Goal: Information Seeking & Learning: Learn about a topic

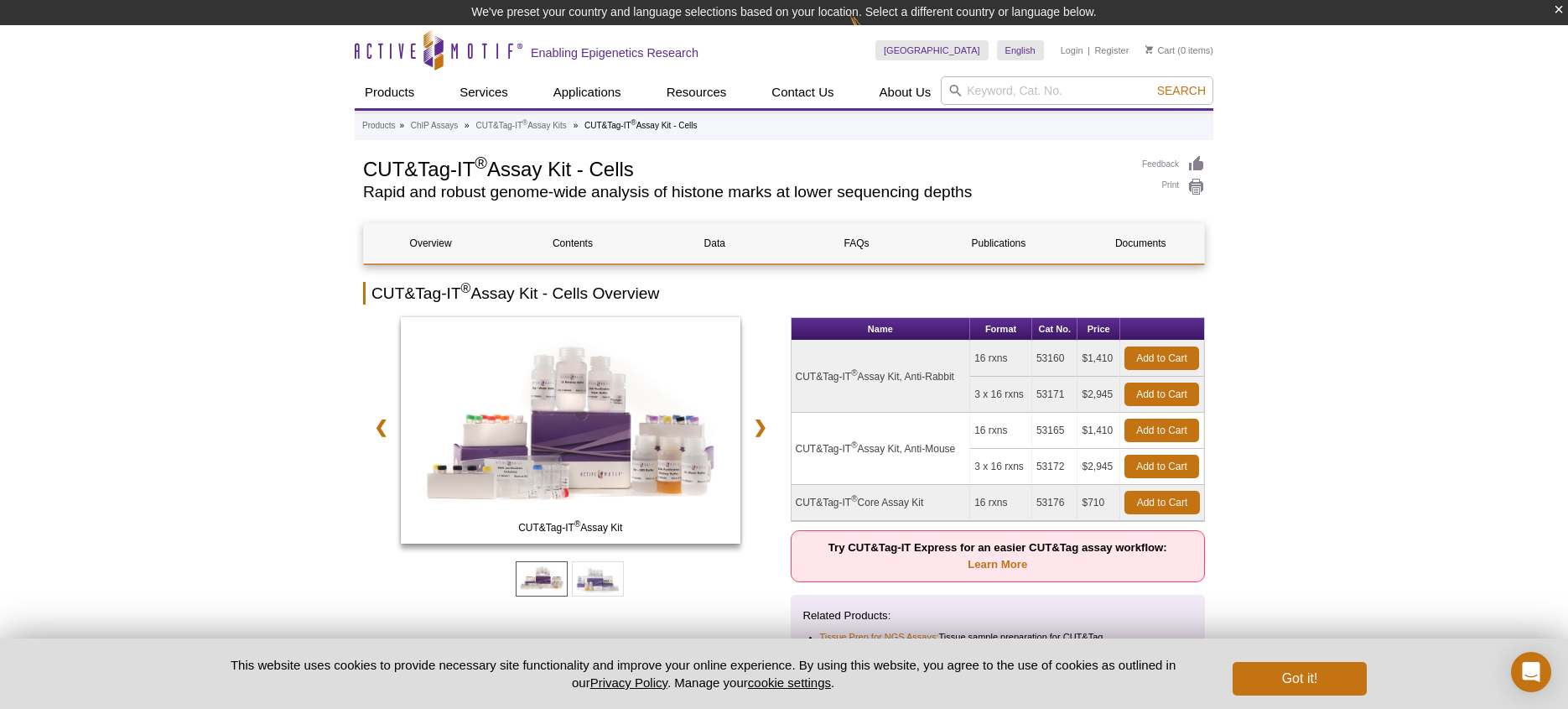
click at [1092, 505] on td "$710" at bounding box center [1099, 503] width 42 height 36
click at [1092, 485] on td "$2,945" at bounding box center [1099, 466] width 42 height 36
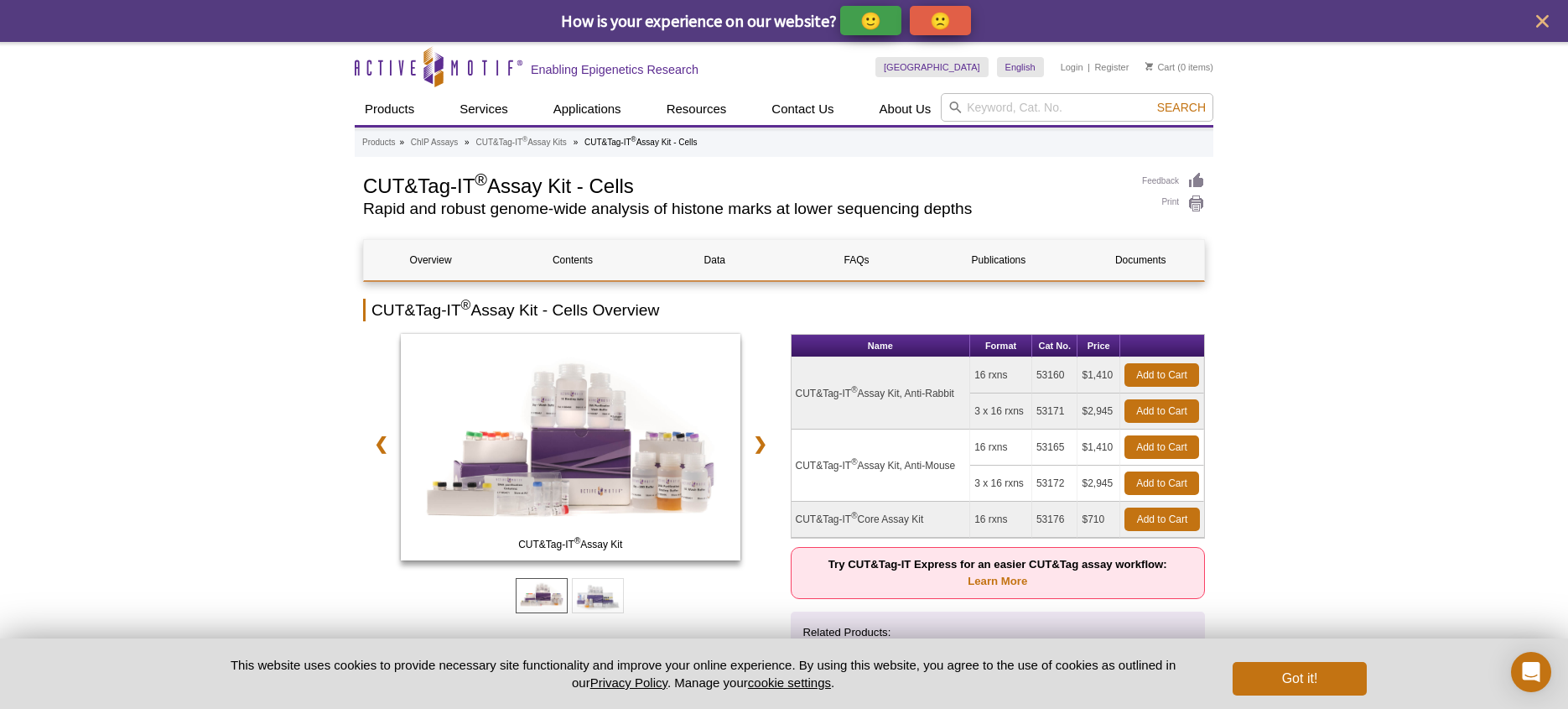
click at [1096, 521] on td "$710" at bounding box center [1099, 519] width 42 height 36
click at [984, 519] on td "16 rxns" at bounding box center [1001, 519] width 62 height 36
click at [994, 519] on td "16 rxns" at bounding box center [1001, 519] width 62 height 36
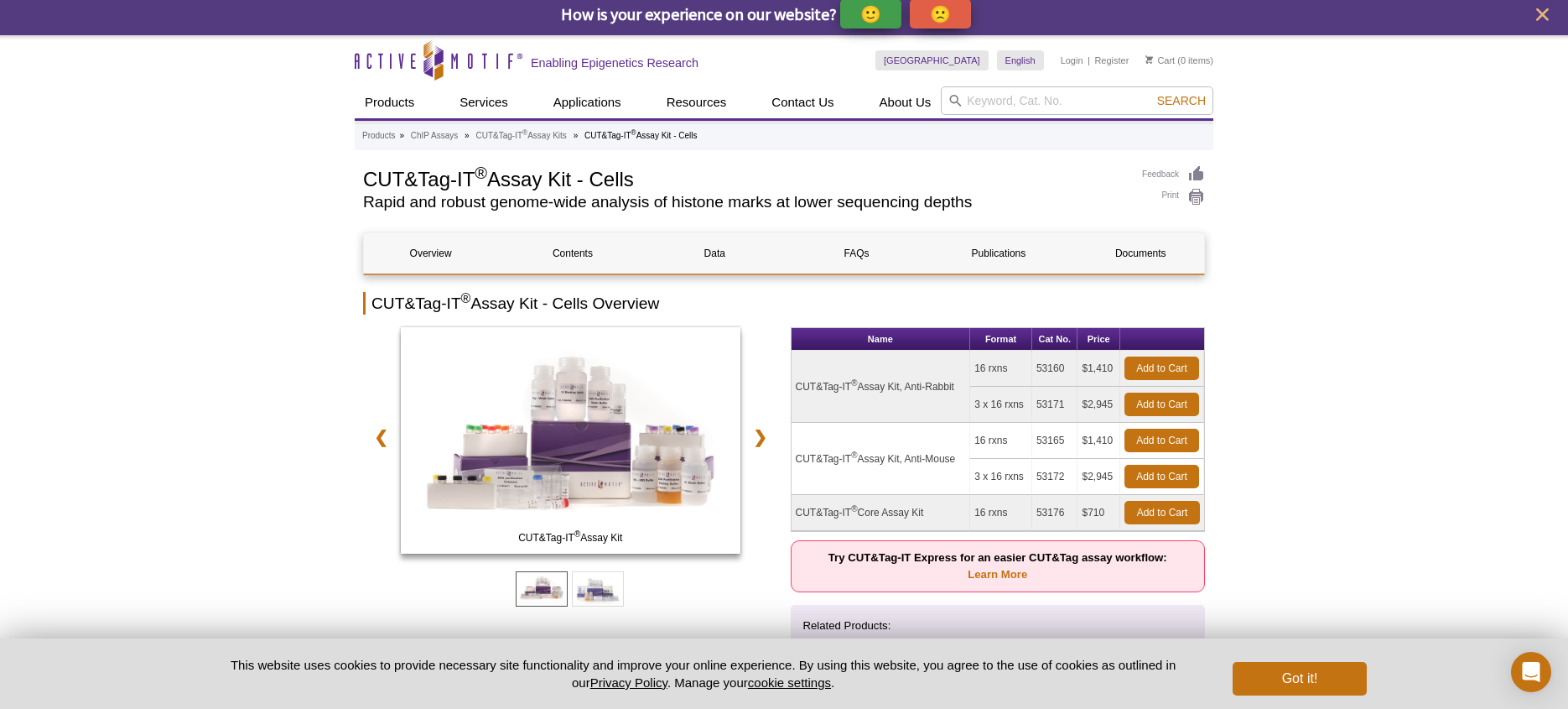
scroll to position [10, 0]
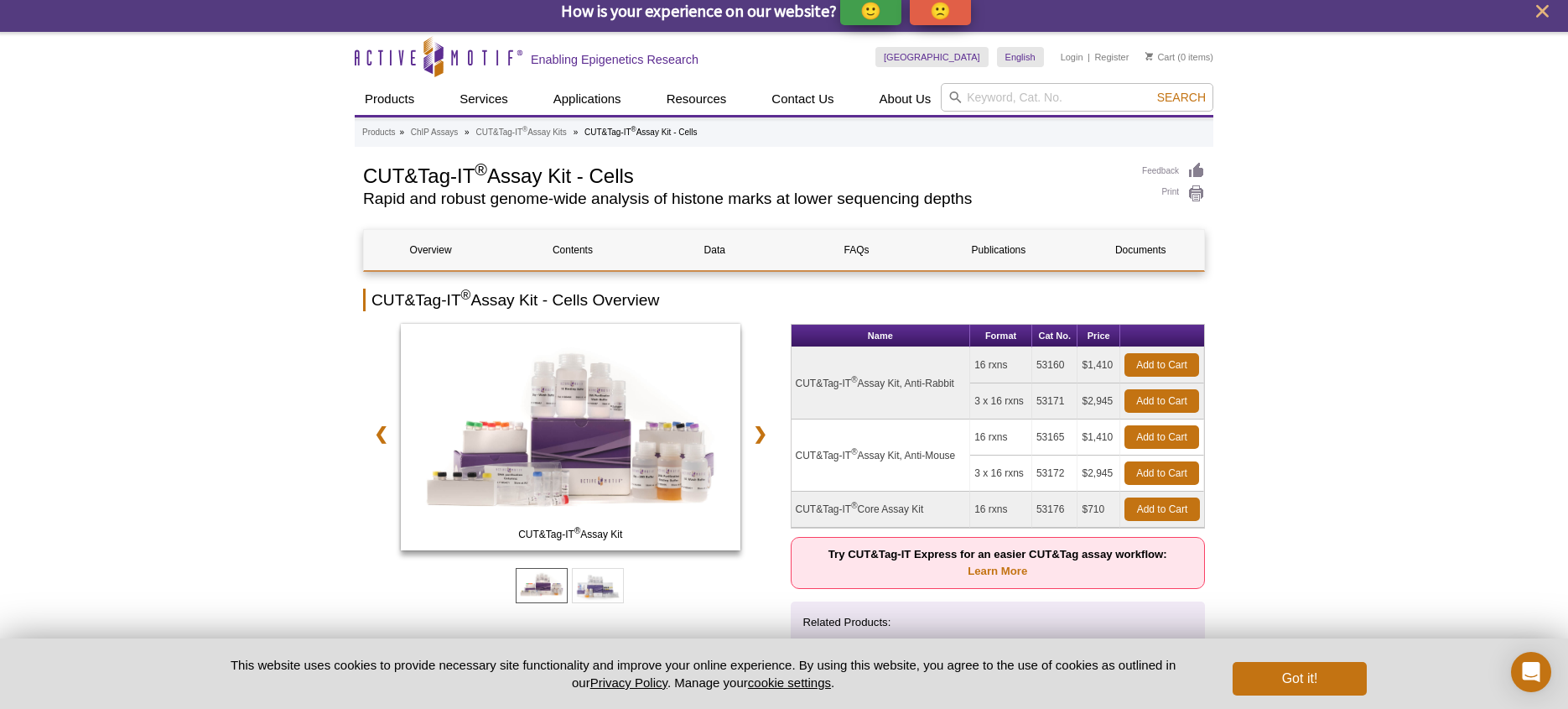
click at [1344, 683] on button "Got it!" at bounding box center [1300, 678] width 134 height 34
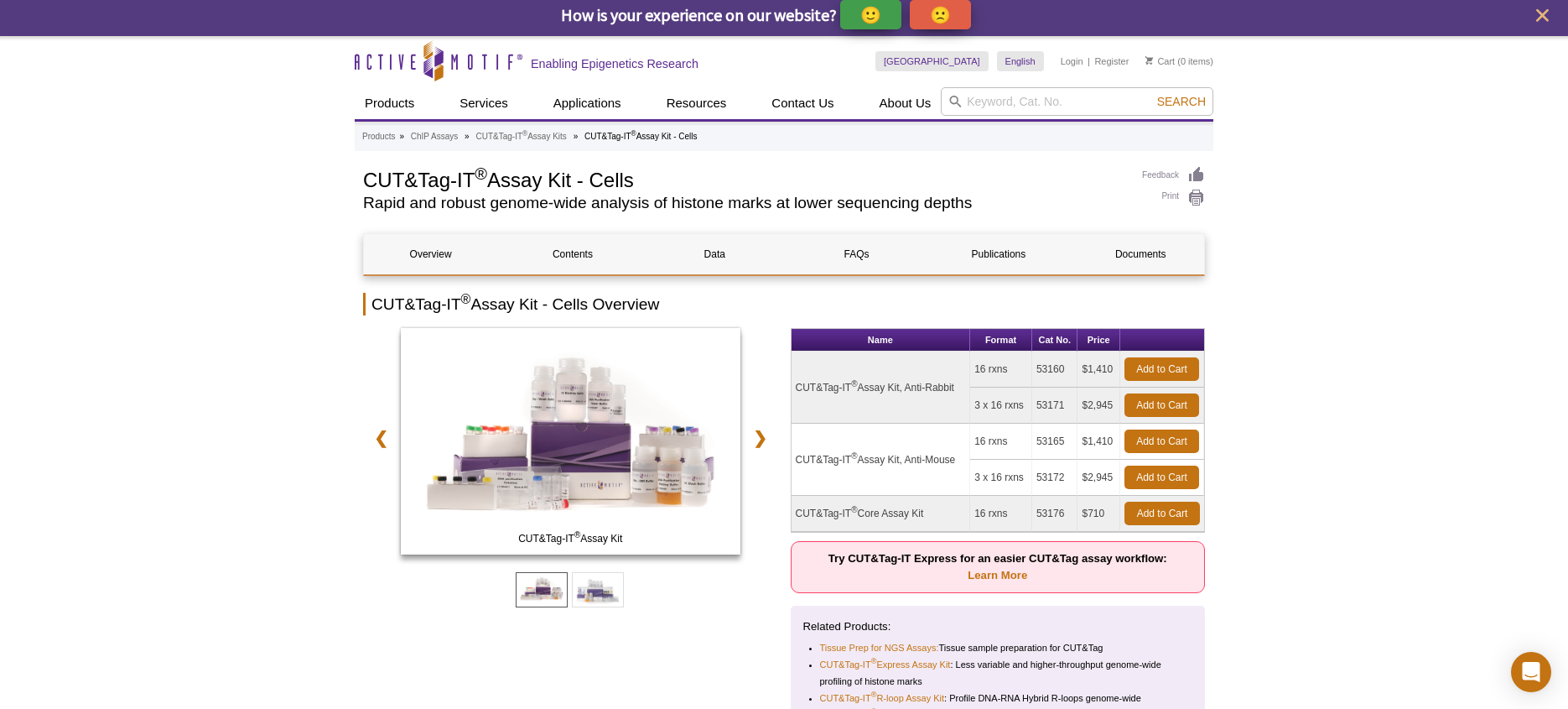
scroll to position [3, 0]
